Goal: Task Accomplishment & Management: Manage account settings

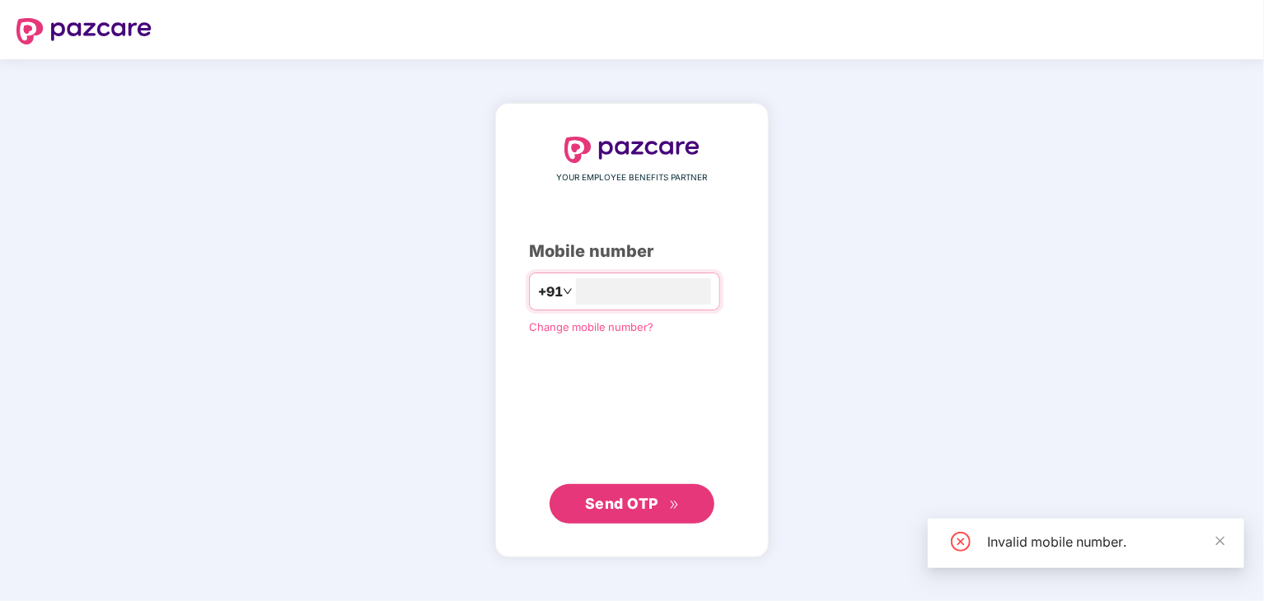
type input "**********"
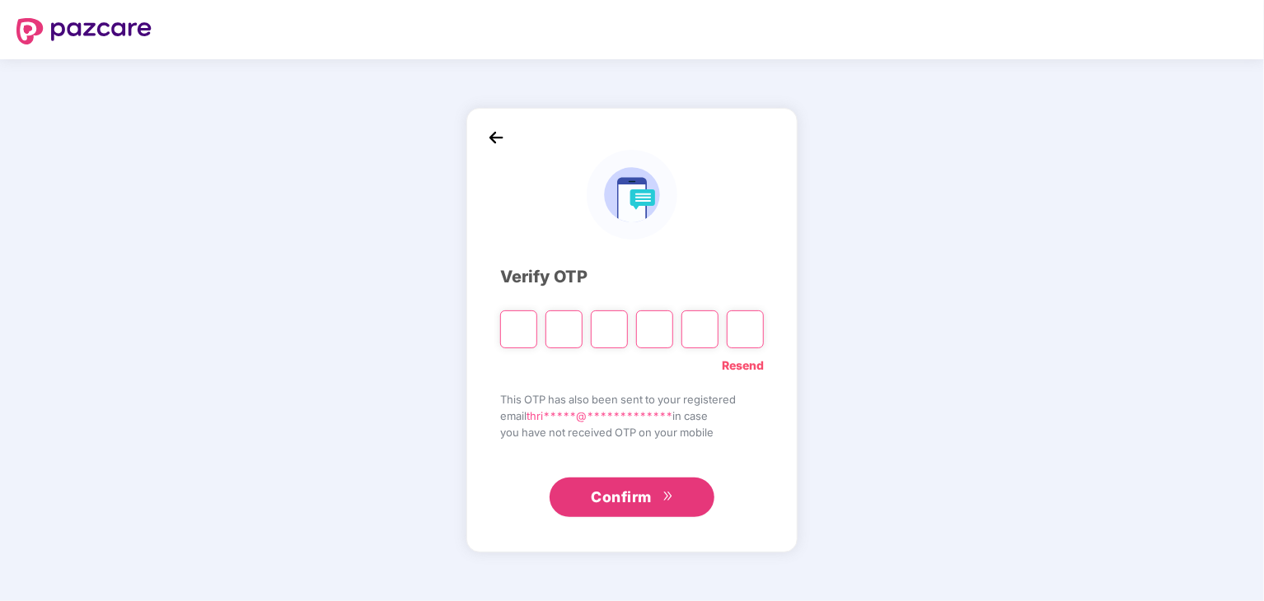
type input "*"
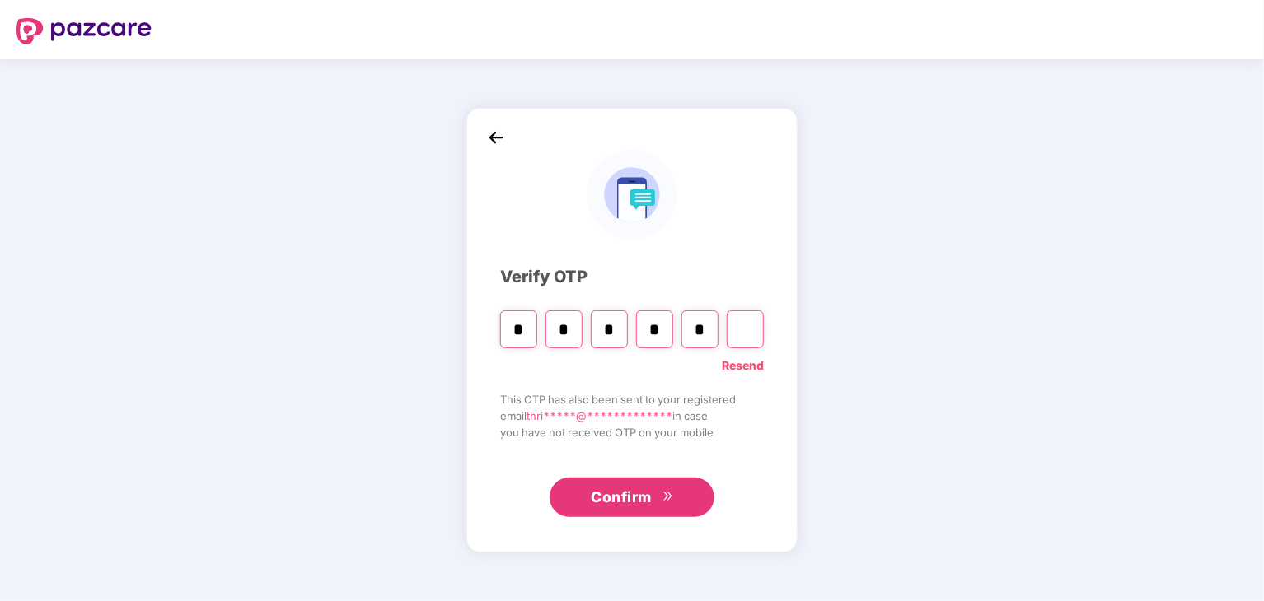
type input "*"
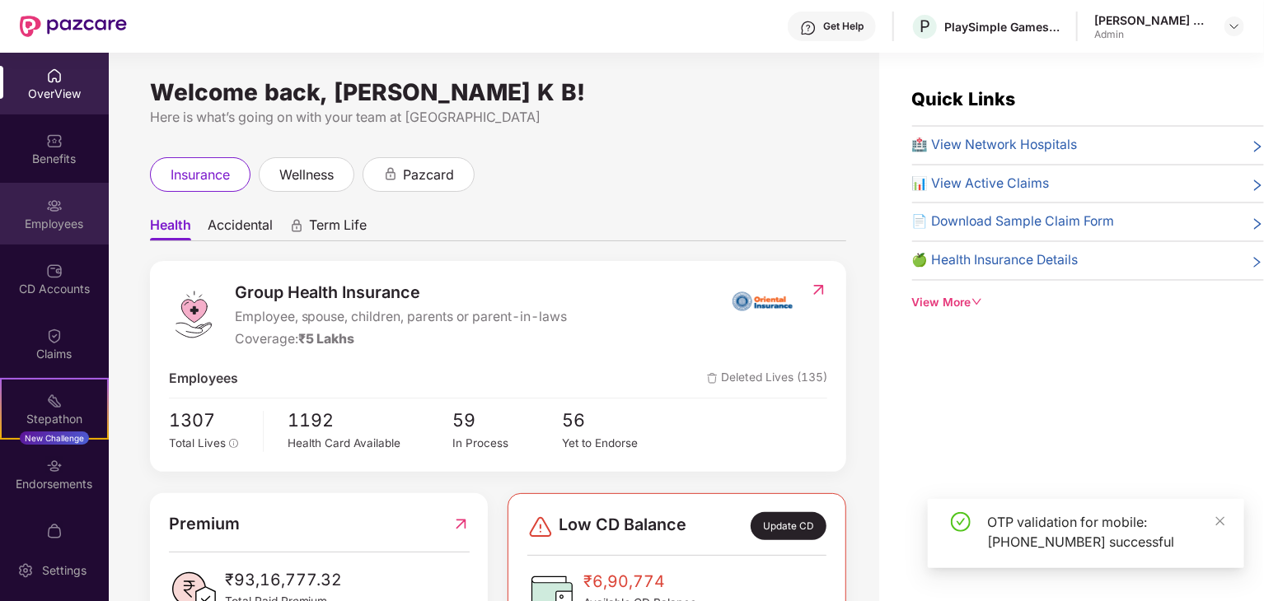
click at [53, 225] on div "Employees" at bounding box center [54, 224] width 109 height 16
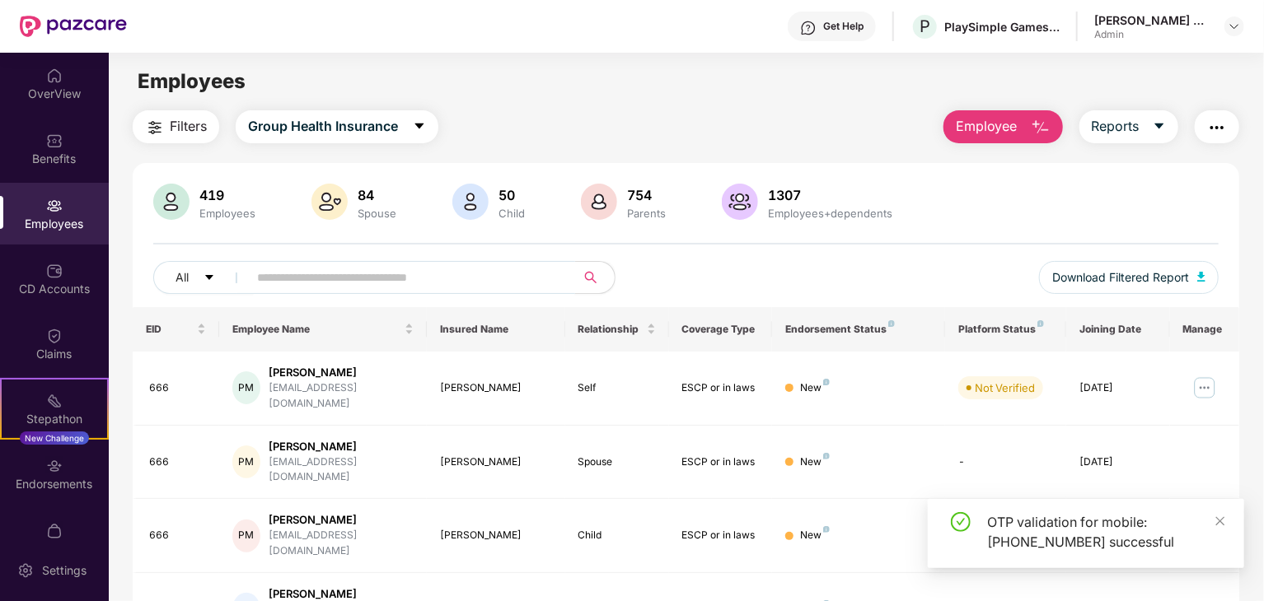
drag, startPoint x: 411, startPoint y: 288, endPoint x: 359, endPoint y: 270, distance: 54.7
click at [409, 287] on input "text" at bounding box center [405, 277] width 296 height 25
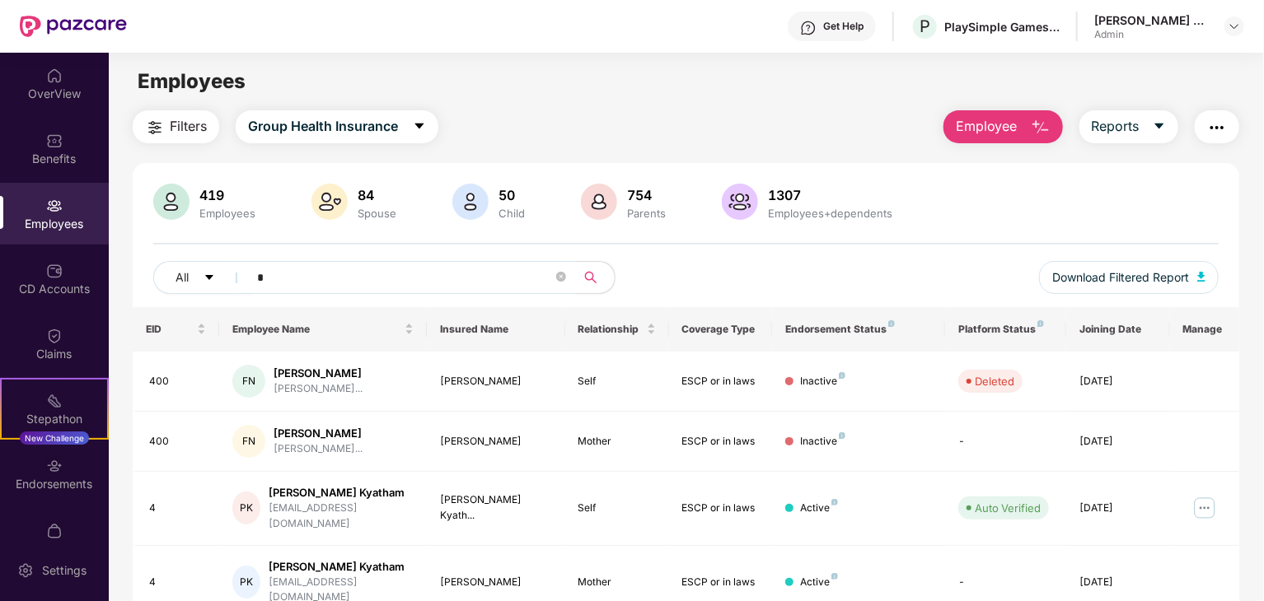
type input "*"
click at [1204, 502] on img at bounding box center [1204, 508] width 26 height 26
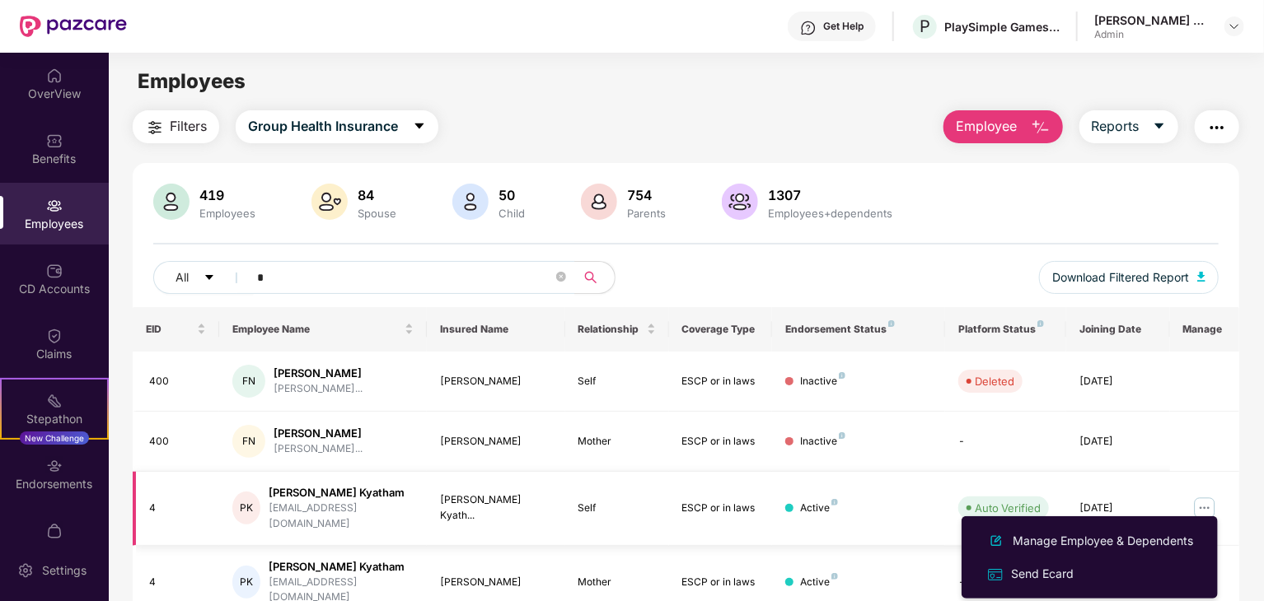
scroll to position [109, 0]
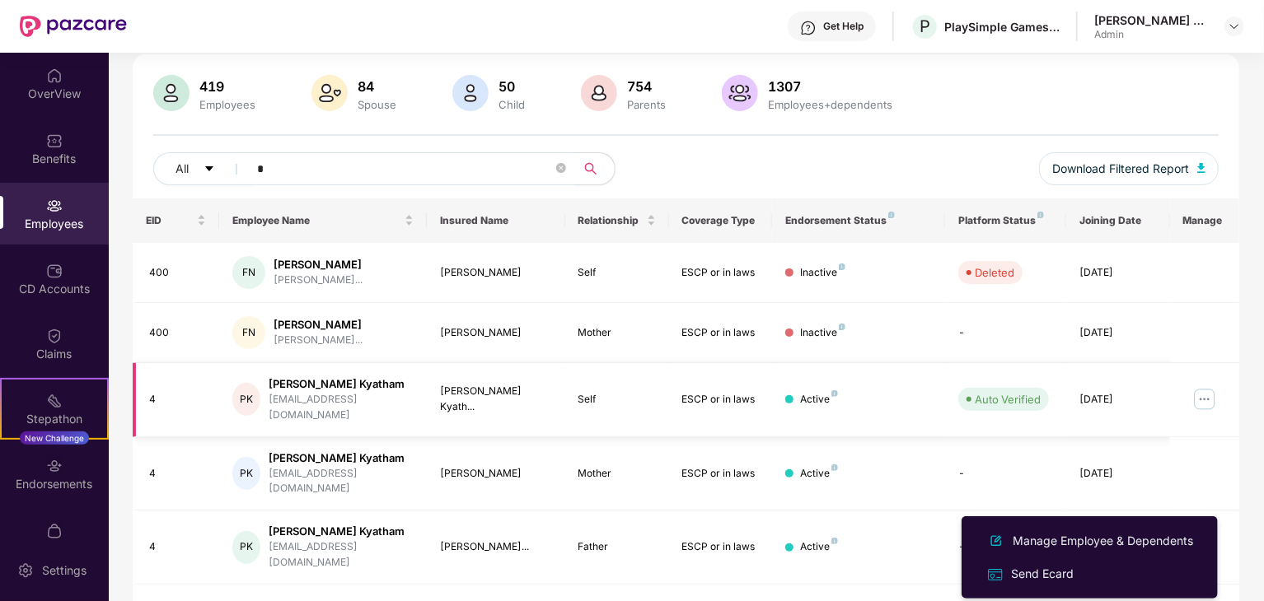
click at [330, 390] on div "[PERSON_NAME] Kyatham" at bounding box center [341, 384] width 145 height 16
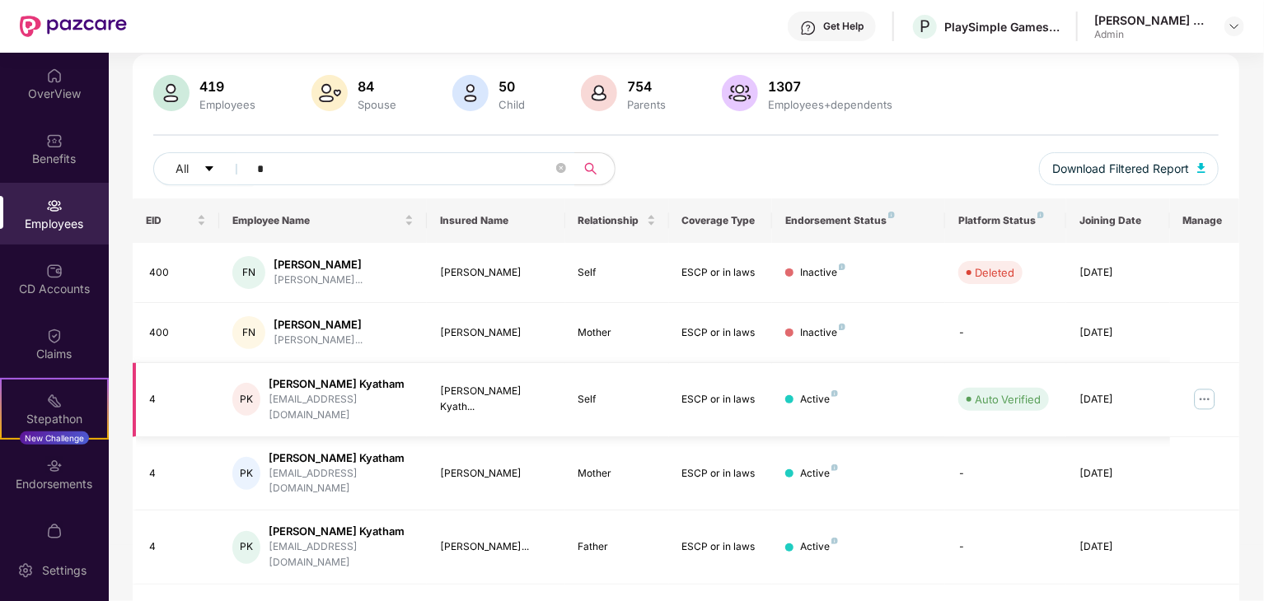
click at [330, 390] on div "[PERSON_NAME] Kyatham" at bounding box center [341, 384] width 145 height 16
click at [316, 388] on div "[PERSON_NAME] Kyatham" at bounding box center [341, 384] width 145 height 16
click at [1203, 396] on img at bounding box center [1204, 399] width 26 height 26
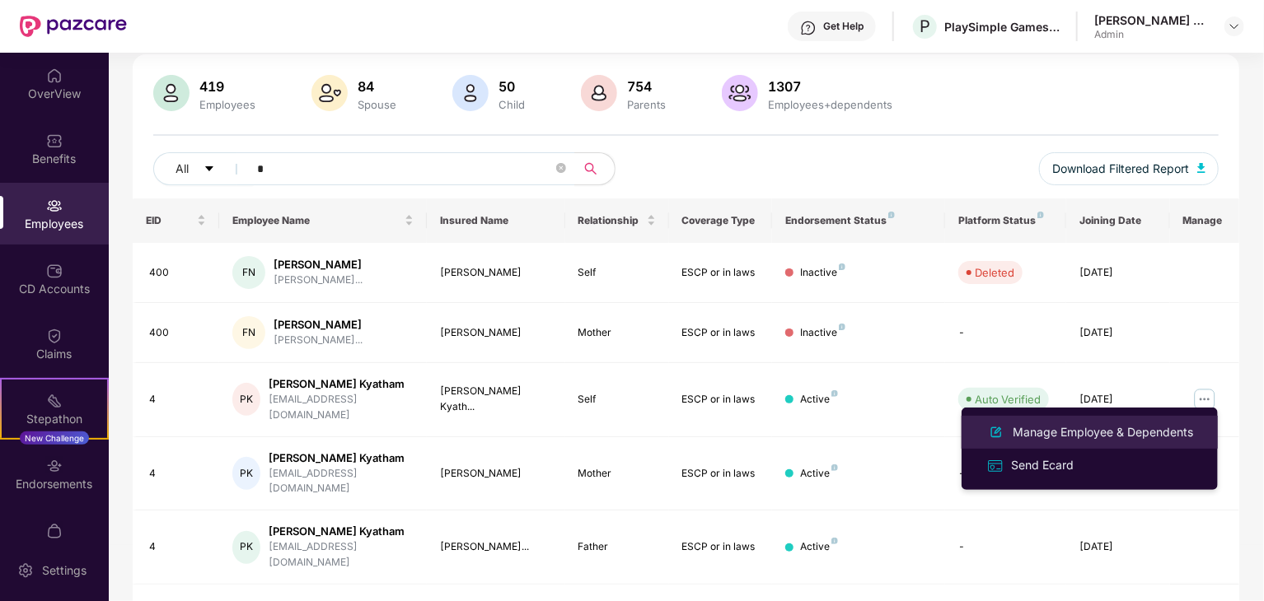
click at [1123, 433] on div "Manage Employee & Dependents" at bounding box center [1102, 432] width 187 height 18
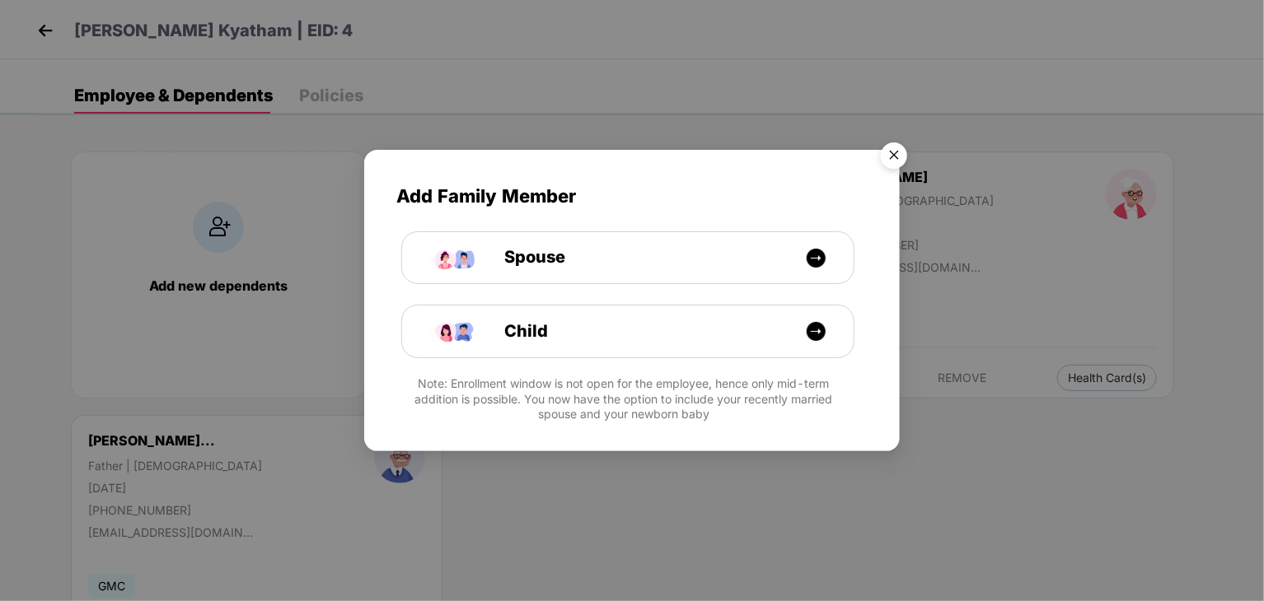
click at [891, 151] on img "Close" at bounding box center [894, 158] width 46 height 46
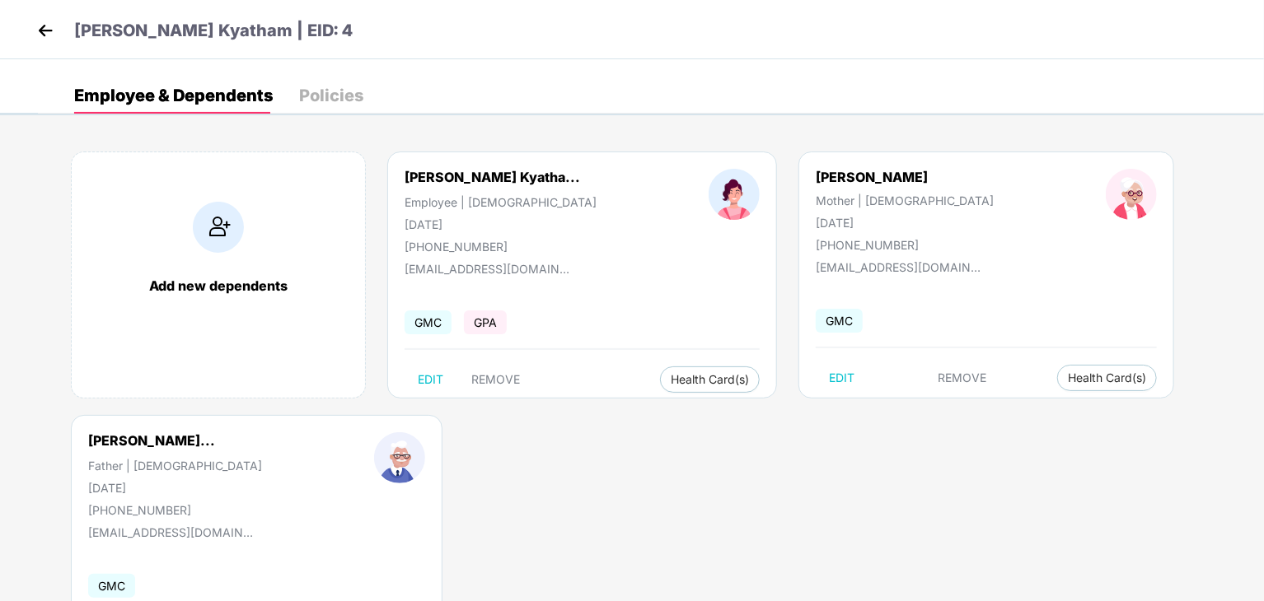
click at [49, 29] on img at bounding box center [45, 30] width 25 height 25
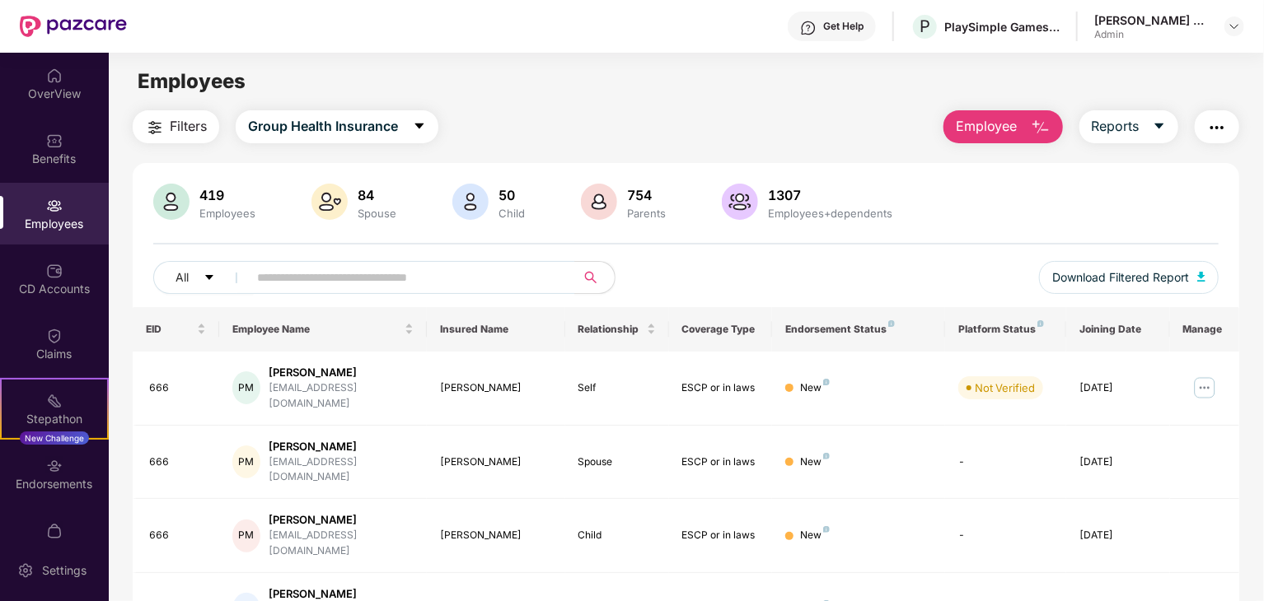
click at [1213, 129] on img "button" at bounding box center [1217, 128] width 20 height 20
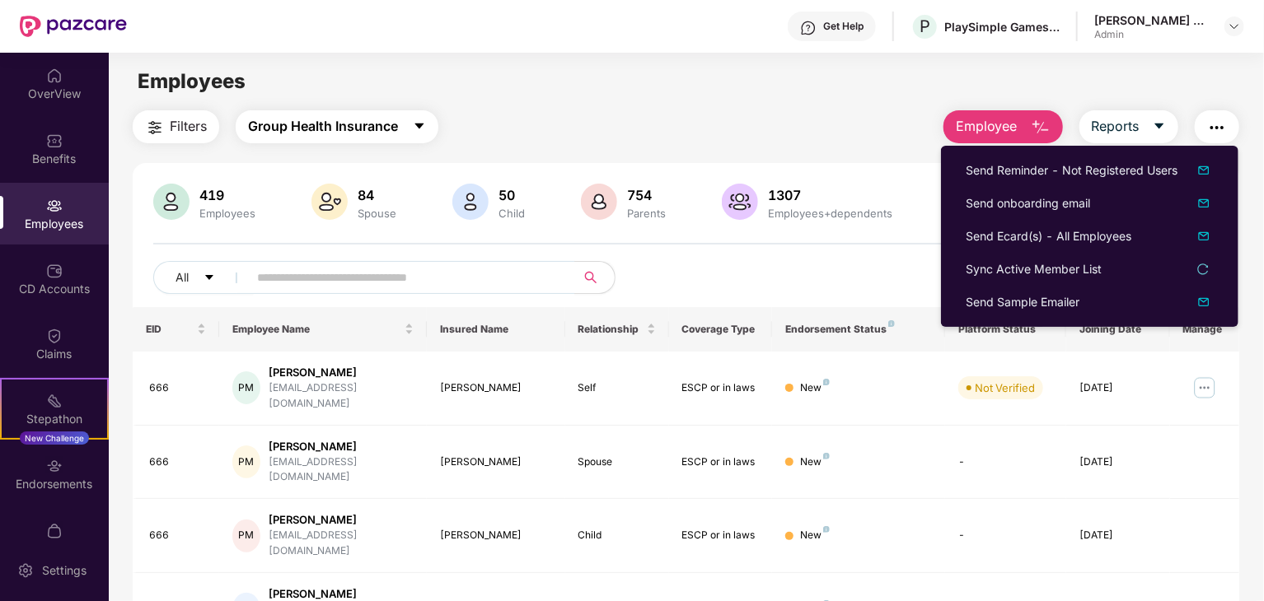
click at [397, 138] on button "Group Health Insurance" at bounding box center [337, 126] width 203 height 33
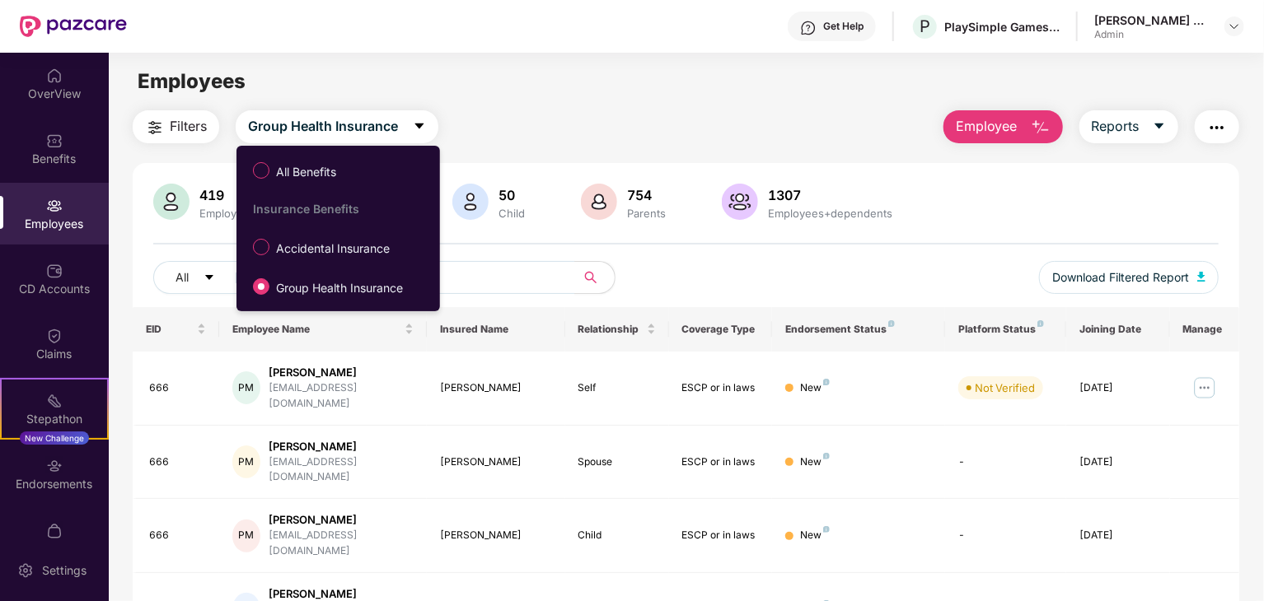
click at [531, 108] on main "Employees Filters Group Health Insurance Employee Reports 419 Employees 84 Spou…" at bounding box center [686, 353] width 1154 height 601
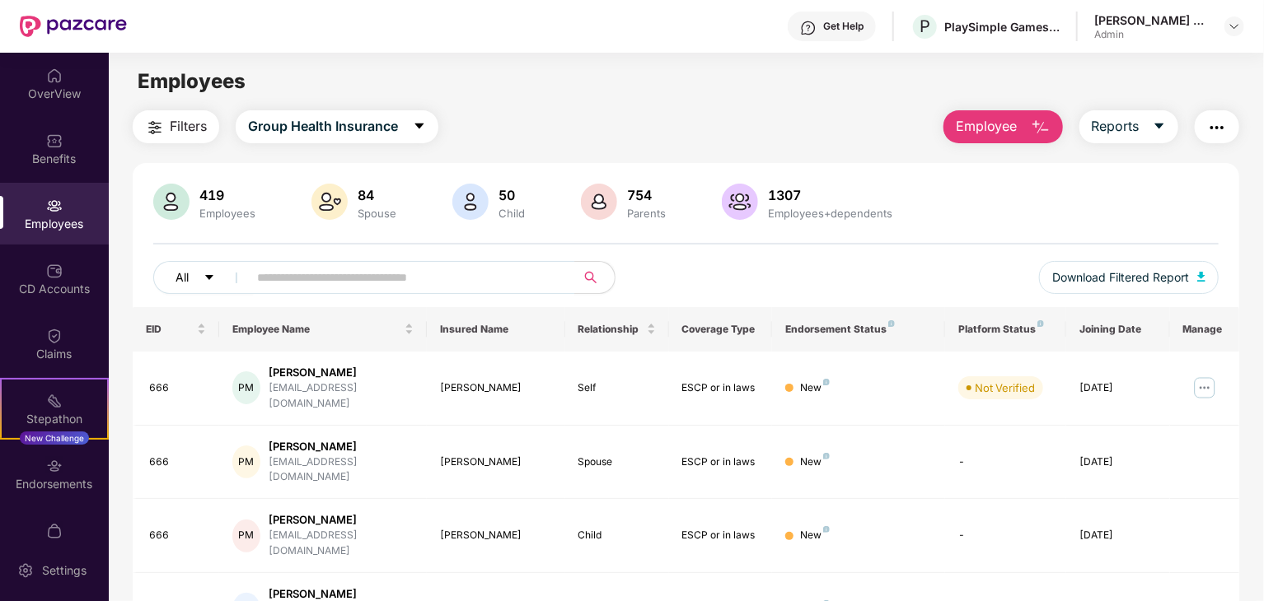
click at [201, 277] on button "All" at bounding box center [203, 277] width 101 height 33
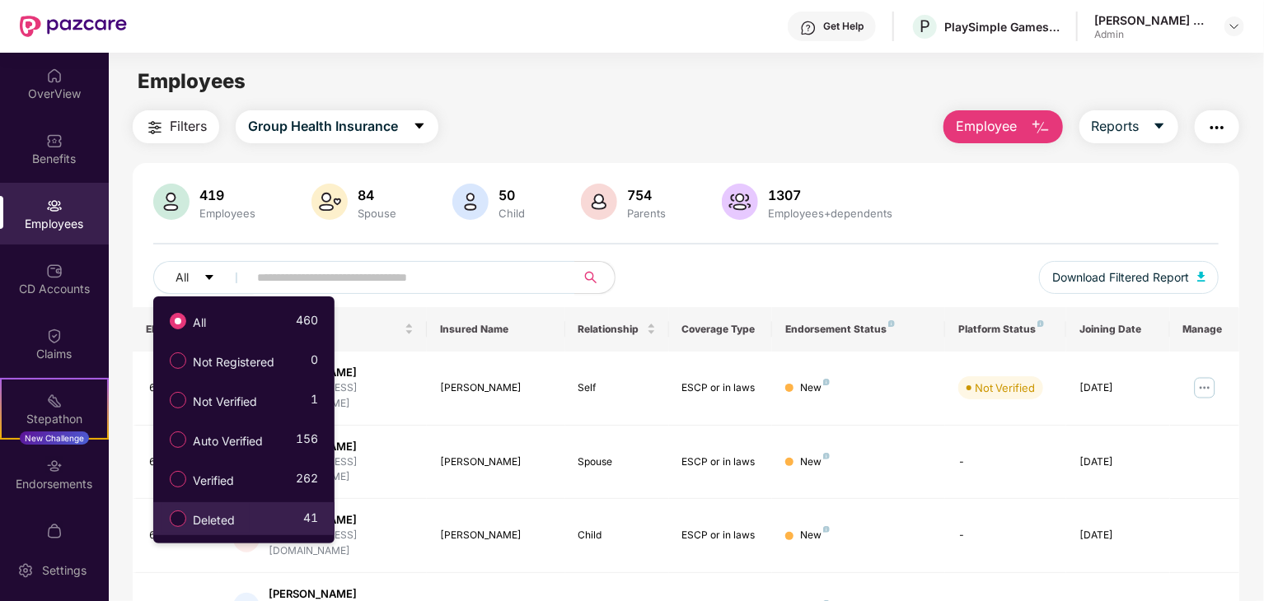
click at [188, 522] on span "Deleted" at bounding box center [213, 521] width 55 height 18
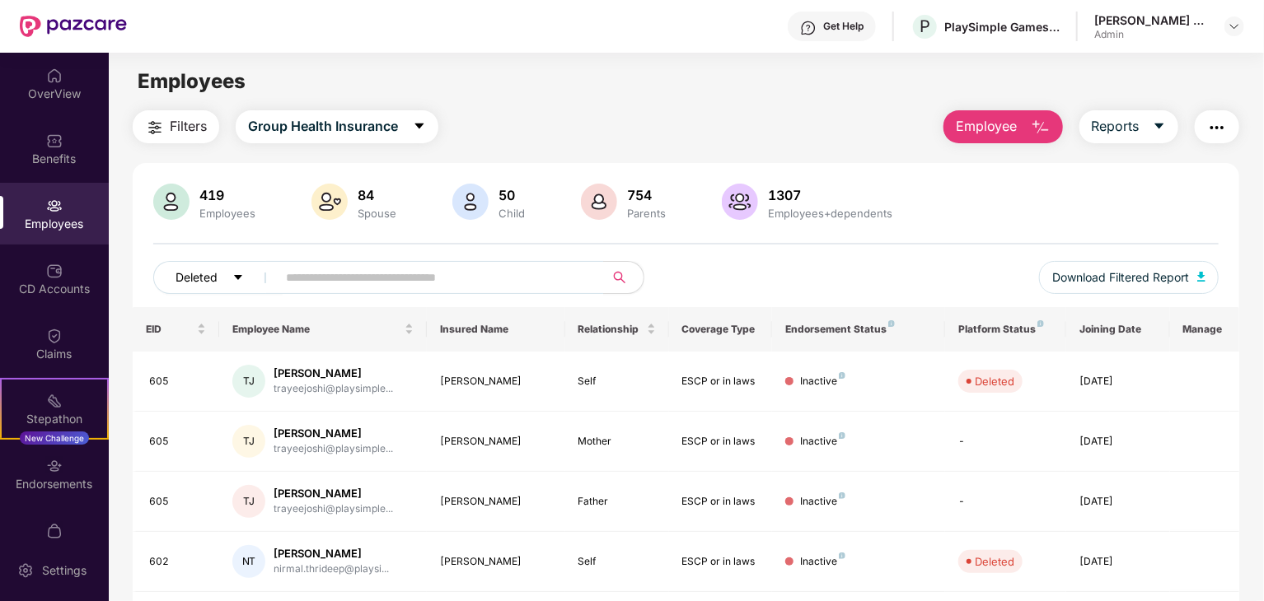
click at [234, 274] on icon "caret-down" at bounding box center [238, 278] width 12 height 12
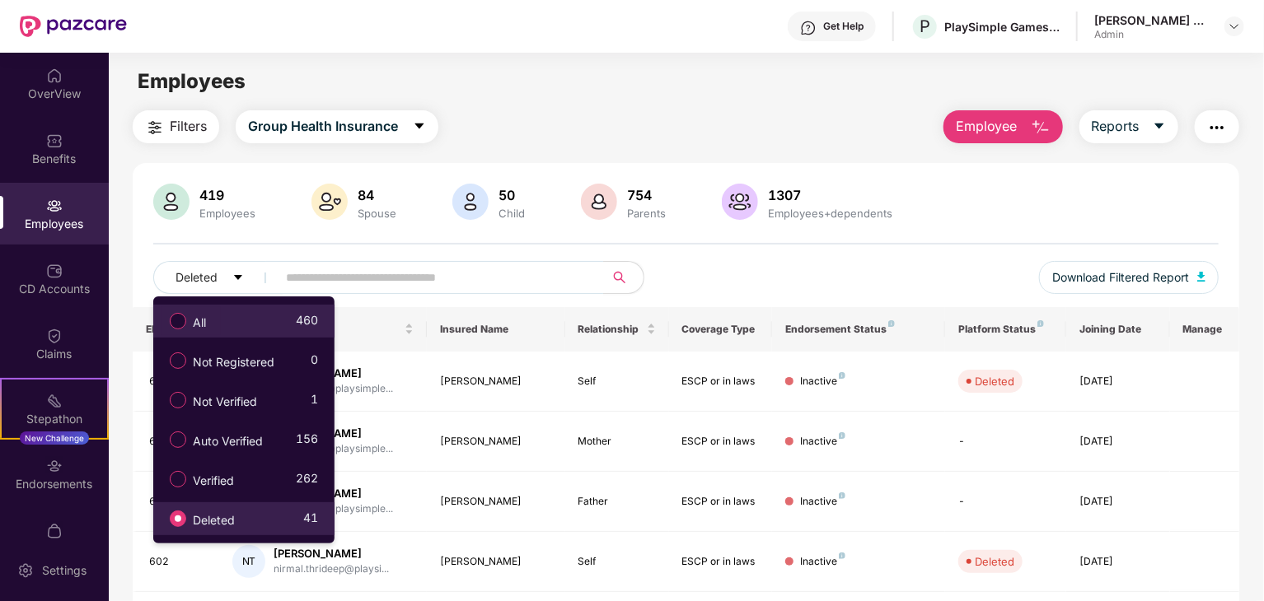
click at [213, 319] on span "All" at bounding box center [199, 323] width 26 height 18
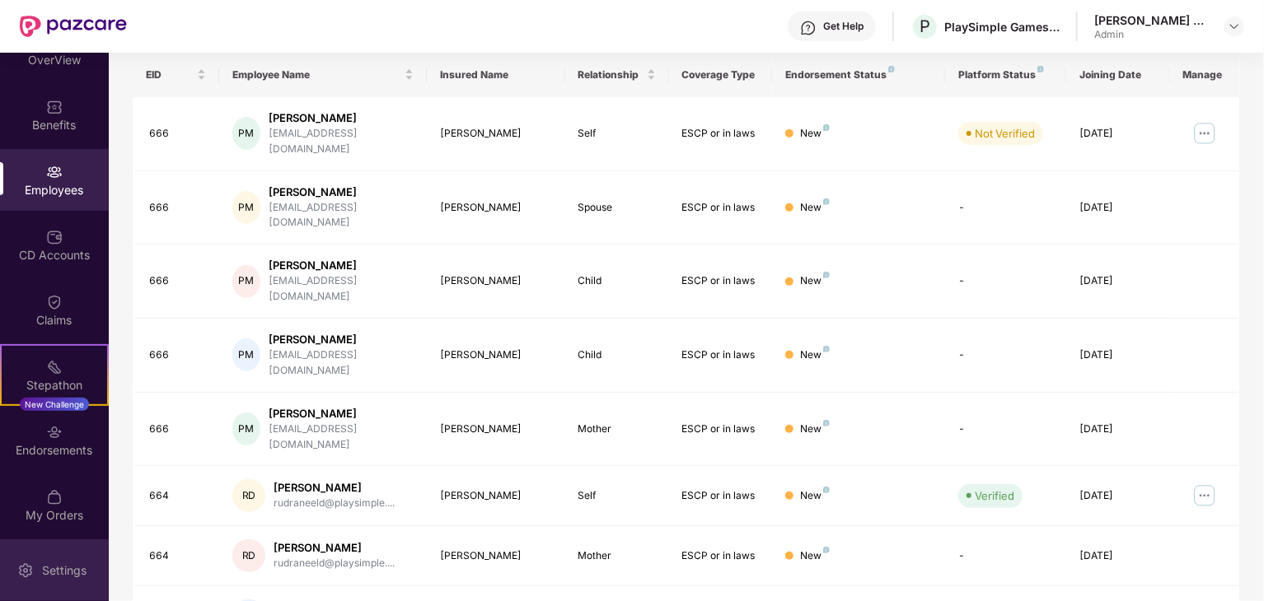
scroll to position [409, 0]
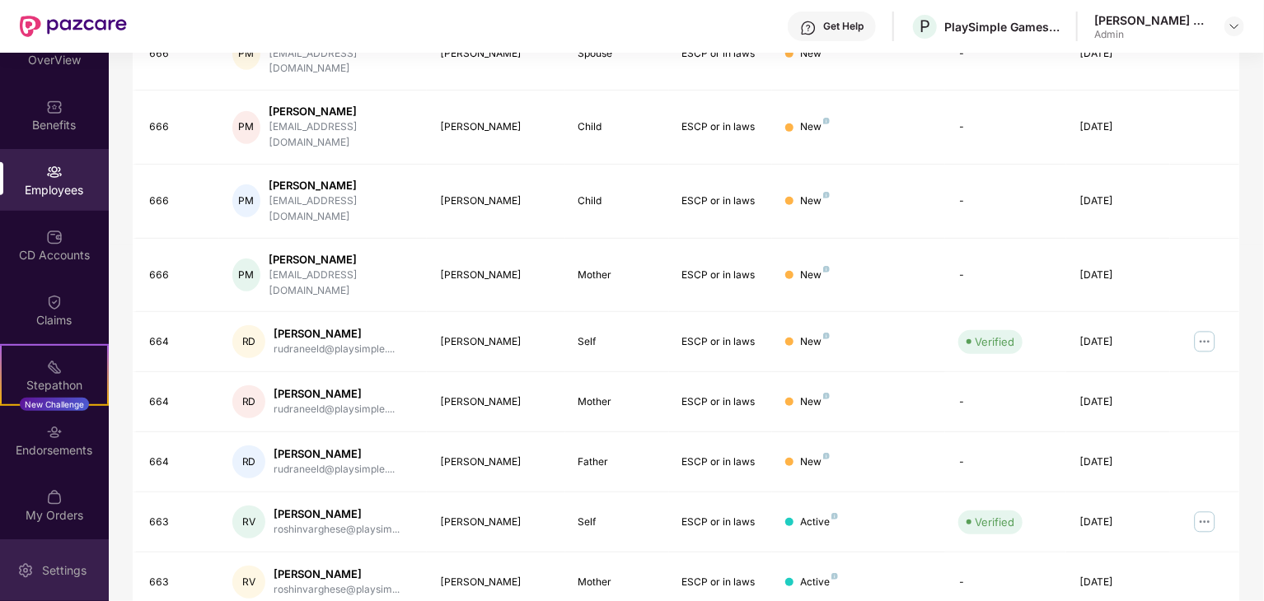
click at [49, 570] on div "Settings" at bounding box center [64, 571] width 54 height 16
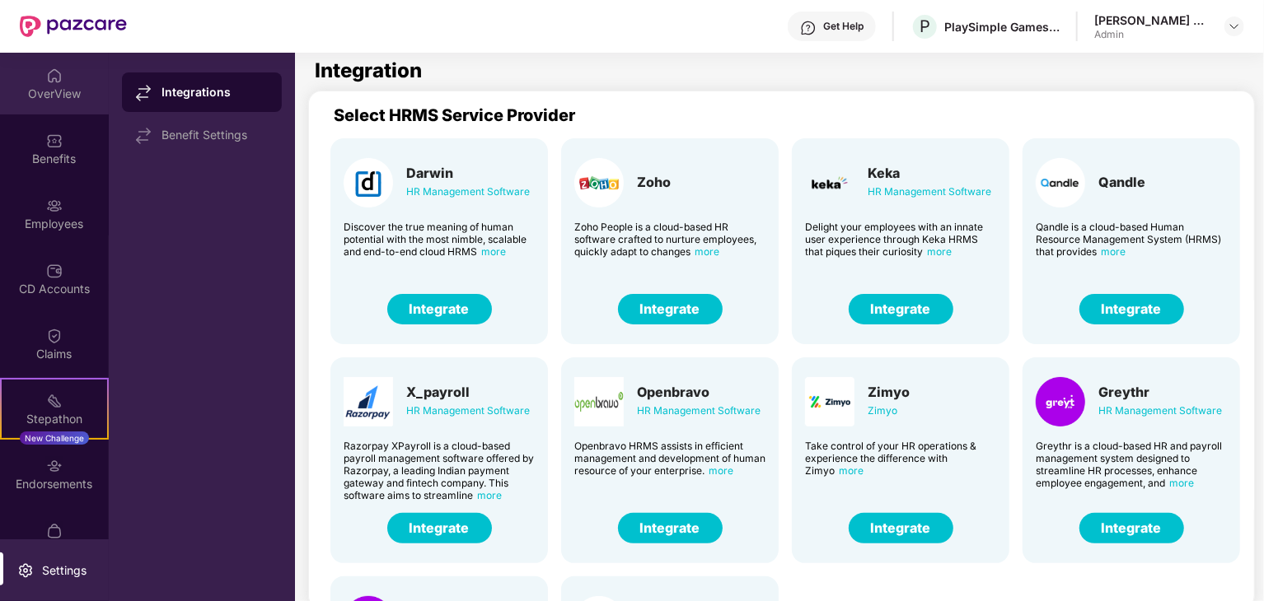
click at [49, 83] on div "OverView" at bounding box center [54, 84] width 109 height 62
